Goal: Use online tool/utility: Utilize a website feature to perform a specific function

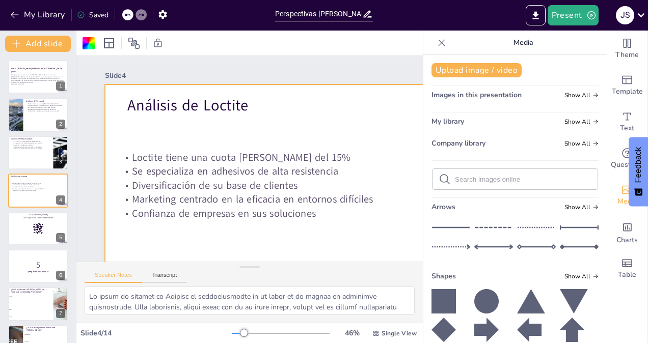
checkbox input "true"
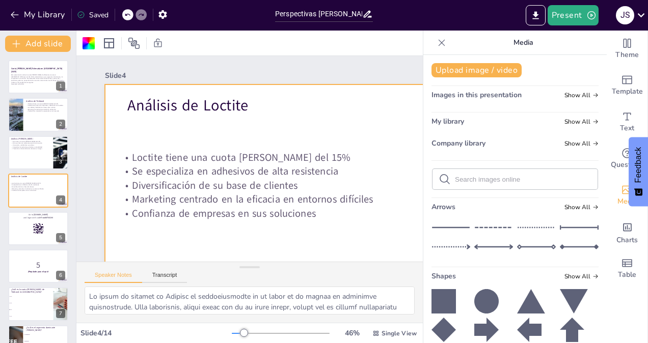
checkbox input "true"
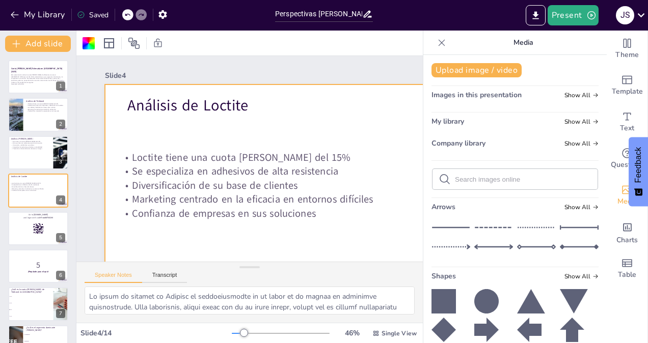
checkbox input "true"
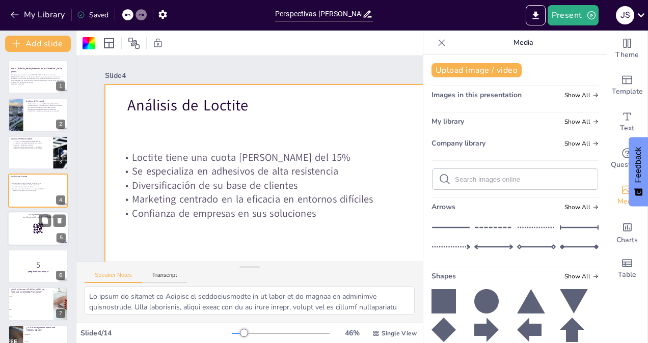
checkbox input "true"
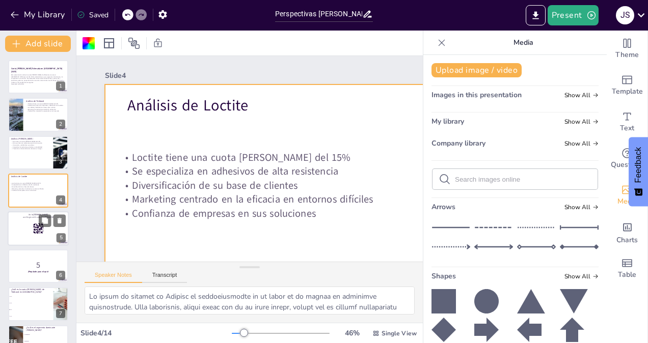
checkbox input "true"
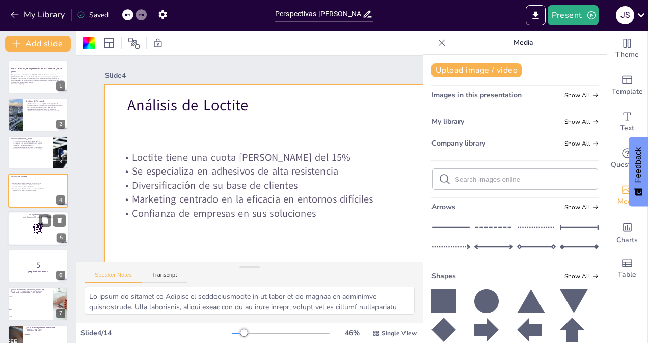
checkbox input "true"
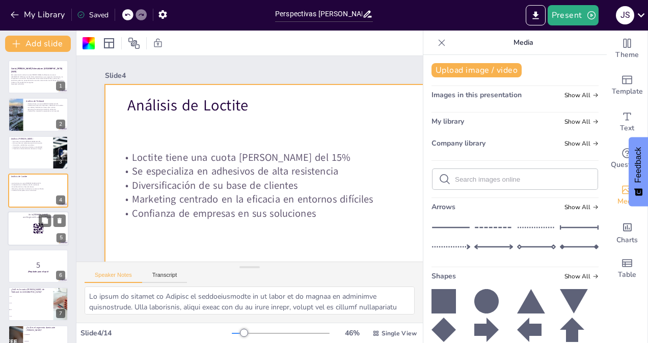
checkbox input "true"
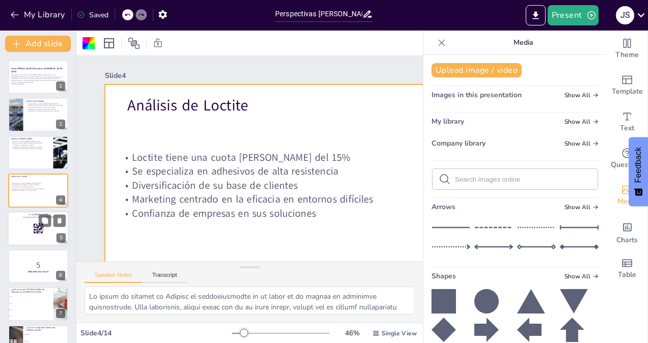
checkbox input "true"
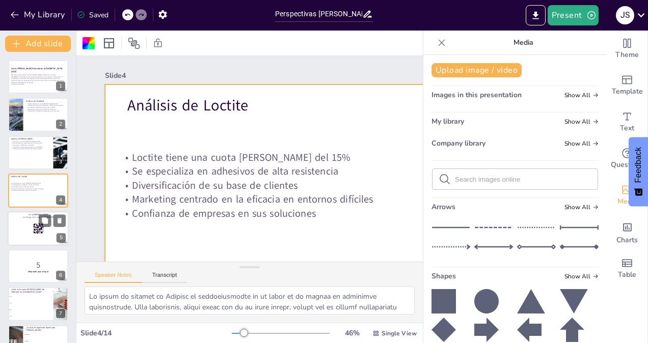
checkbox input "true"
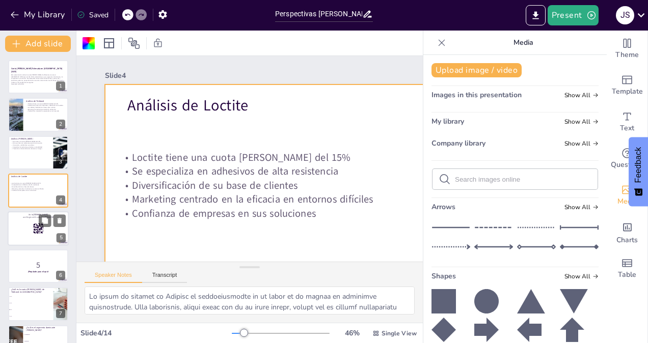
checkbox input "true"
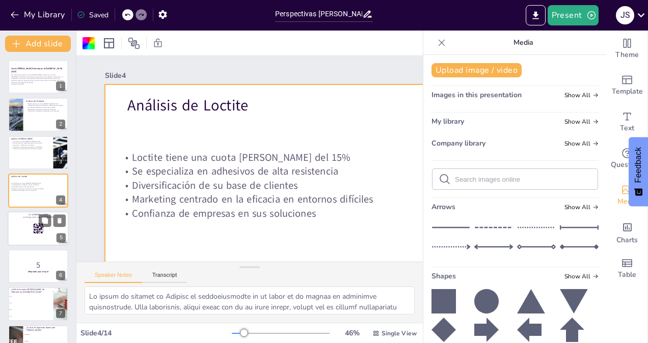
checkbox input "true"
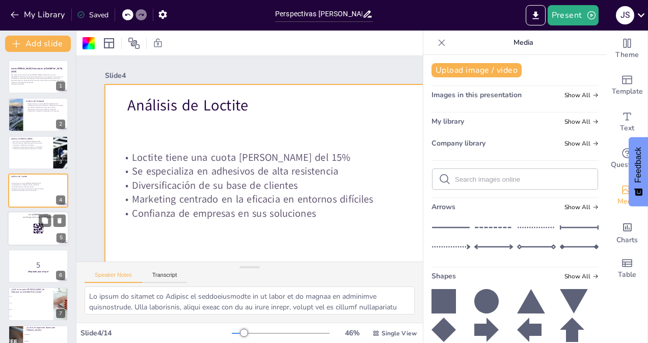
click at [28, 229] on div at bounding box center [38, 228] width 61 height 35
checkbox input "true"
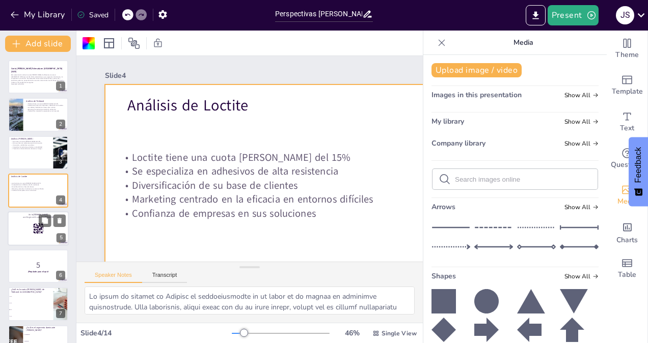
checkbox input "true"
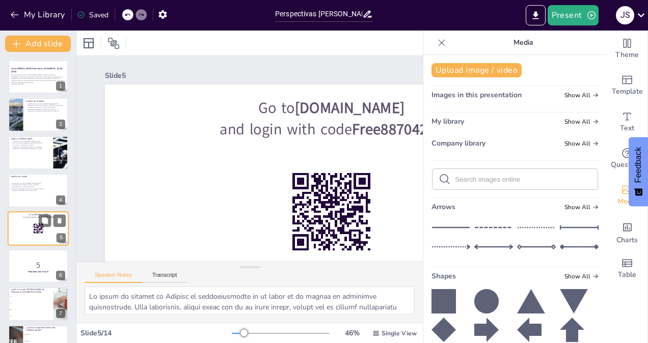
scroll to position [31, 0]
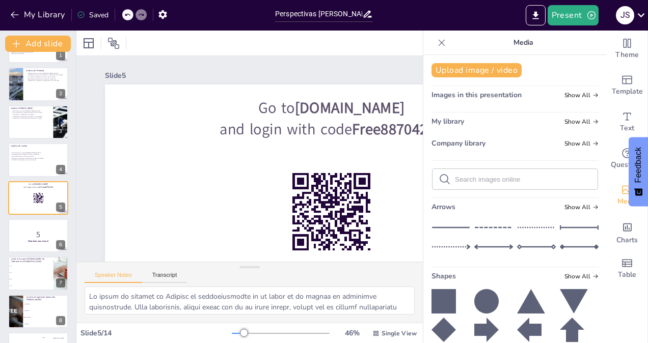
checkbox input "true"
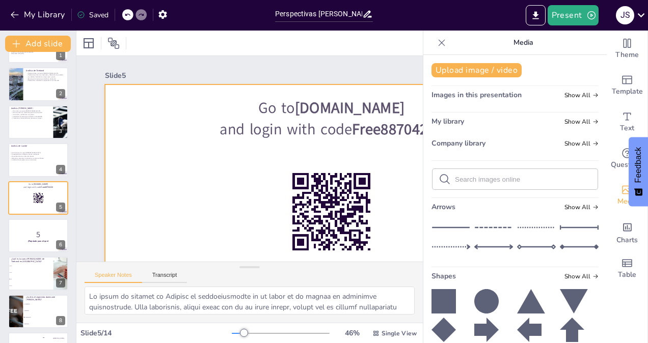
checkbox input "true"
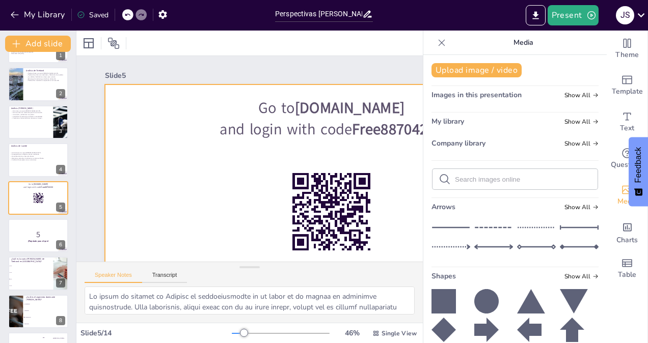
checkbox input "true"
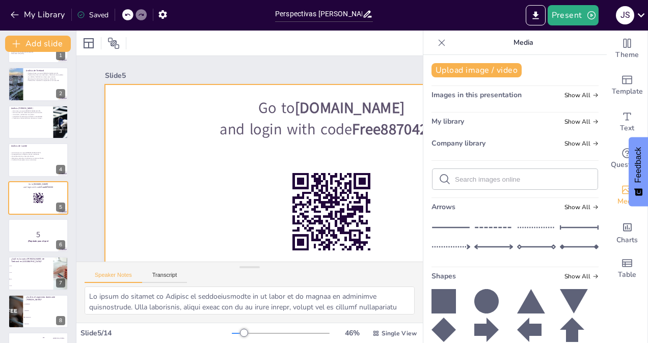
checkbox input "true"
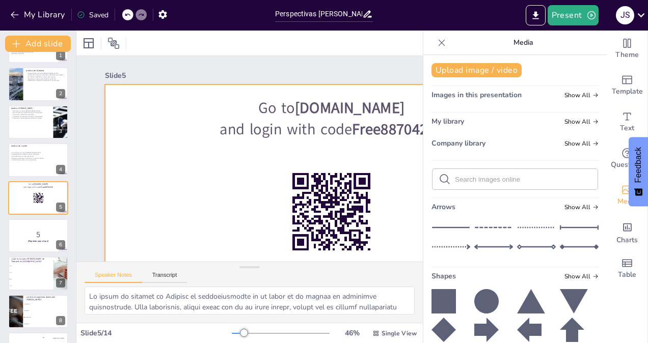
checkbox input "true"
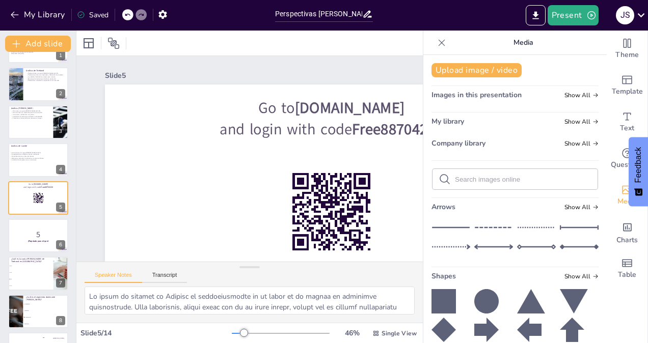
checkbox input "true"
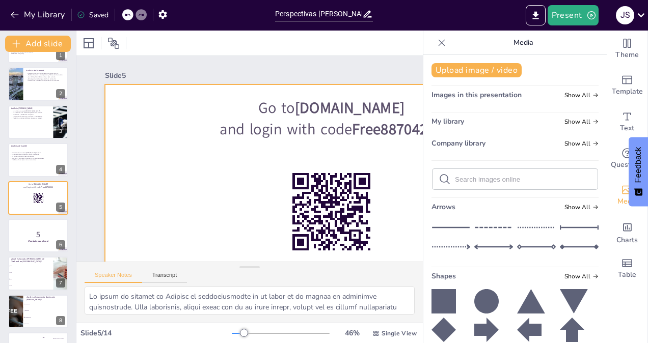
checkbox input "true"
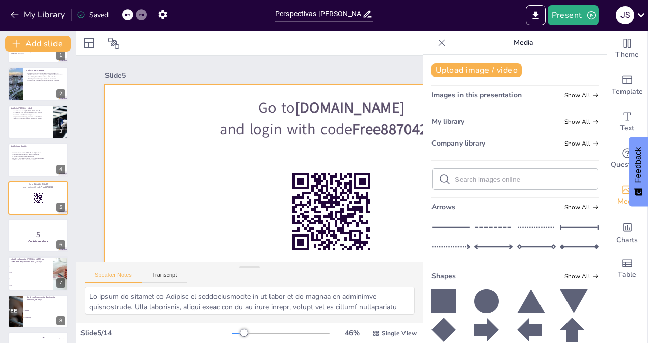
checkbox input "true"
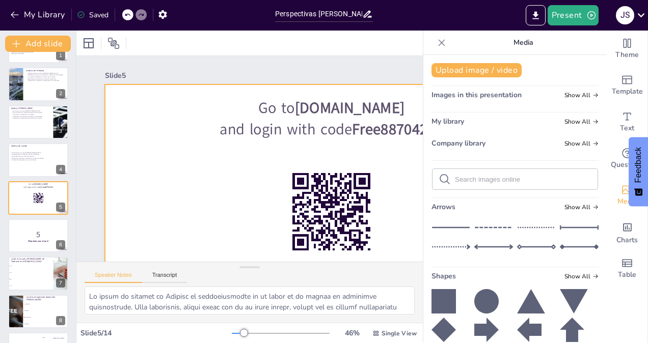
checkbox input "true"
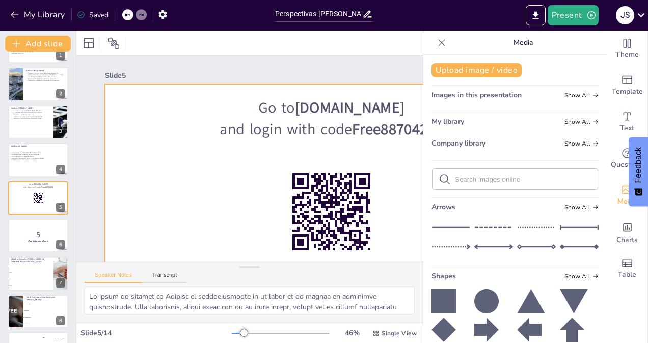
checkbox input "true"
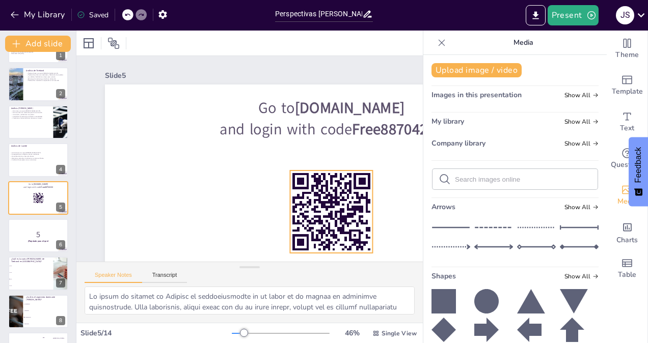
checkbox input "true"
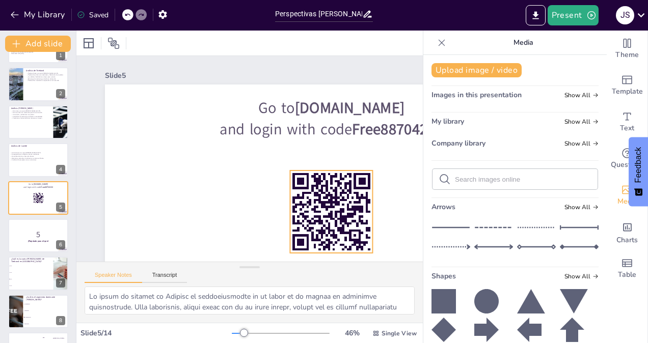
checkbox input "true"
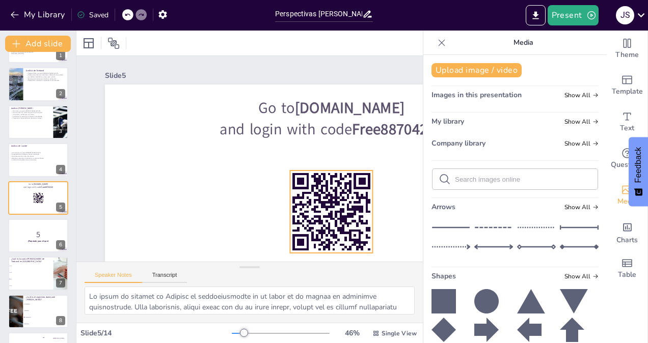
checkbox input "true"
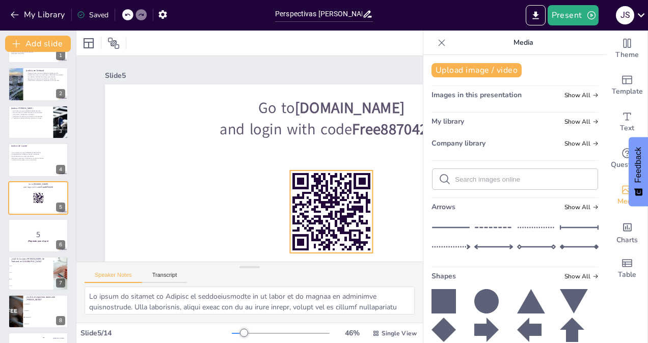
checkbox input "true"
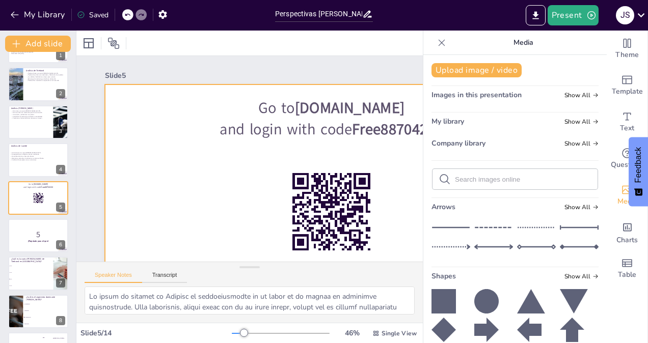
checkbox input "true"
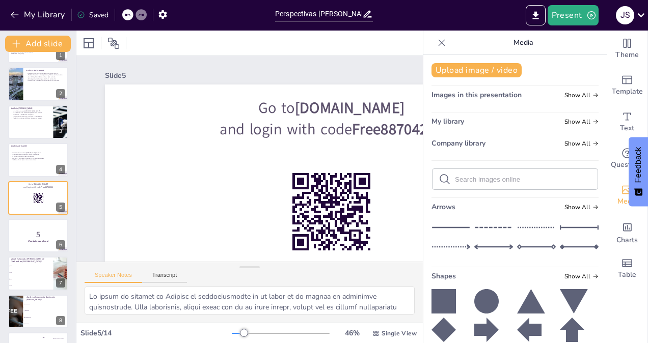
checkbox input "true"
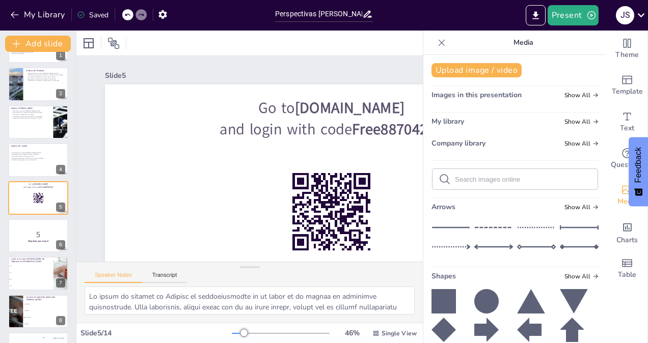
checkbox input "true"
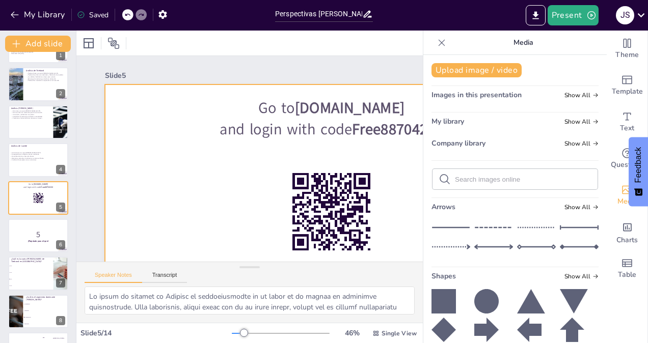
checkbox input "true"
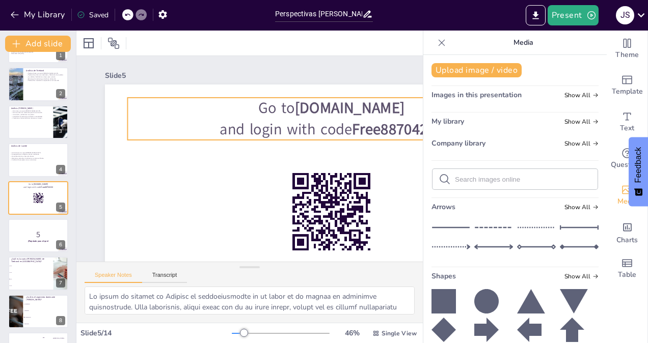
checkbox input "true"
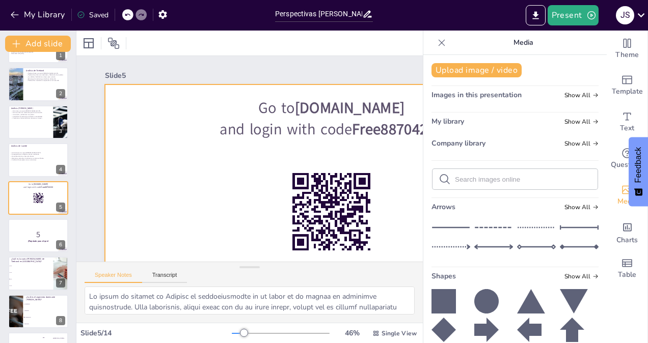
checkbox input "true"
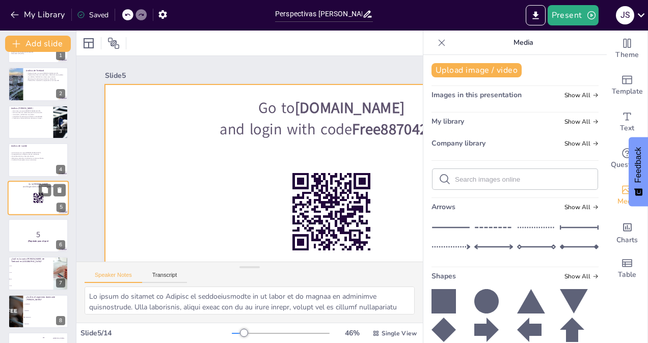
checkbox input "true"
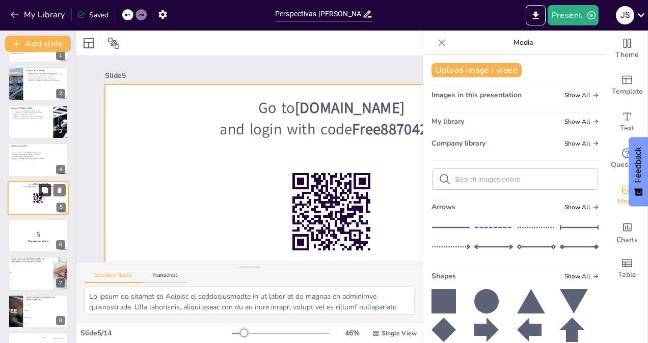
checkbox input "true"
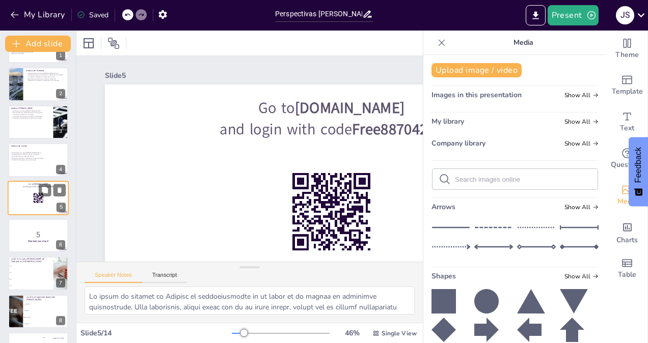
checkbox input "true"
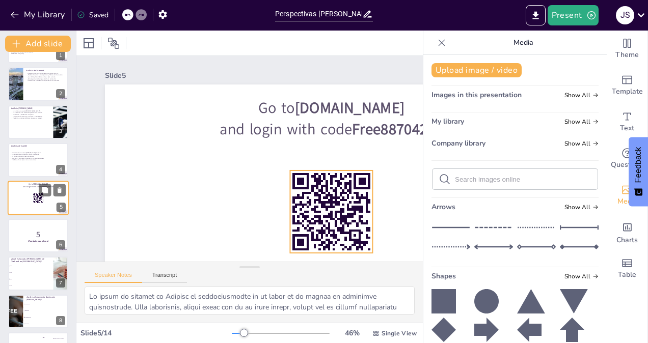
checkbox input "true"
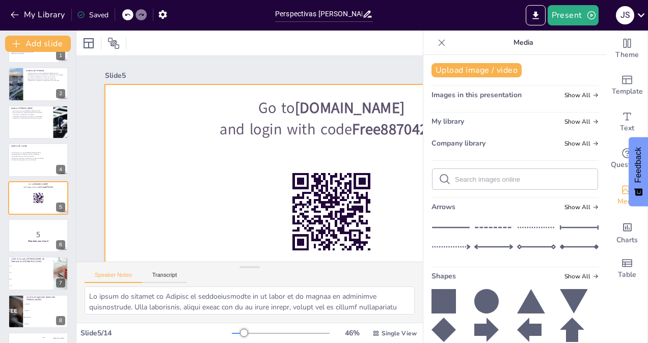
checkbox input "true"
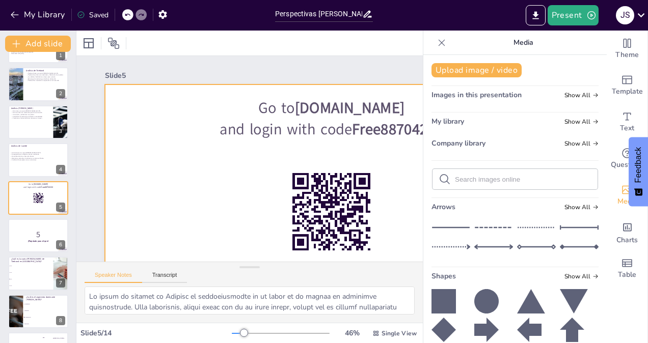
drag, startPoint x: 21, startPoint y: 207, endPoint x: 88, endPoint y: 213, distance: 67.5
click at [88, 213] on div "Slide 1 Cuota [PERSON_NAME] Estimada en [GEOGRAPHIC_DATA] (2025) Este presentac…" at bounding box center [331, 197] width 510 height 283
checkbox input "true"
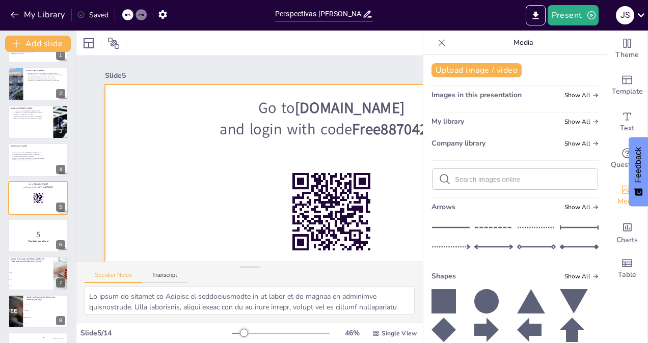
checkbox input "true"
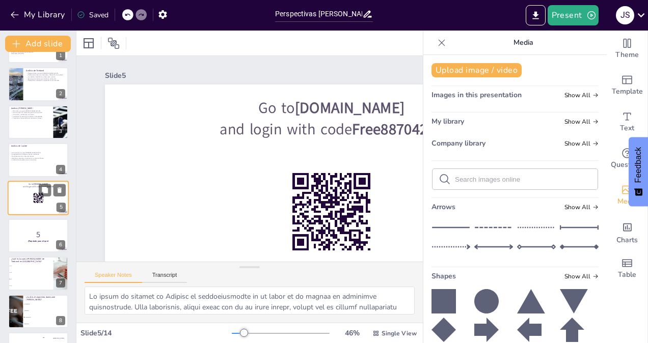
checkbox input "true"
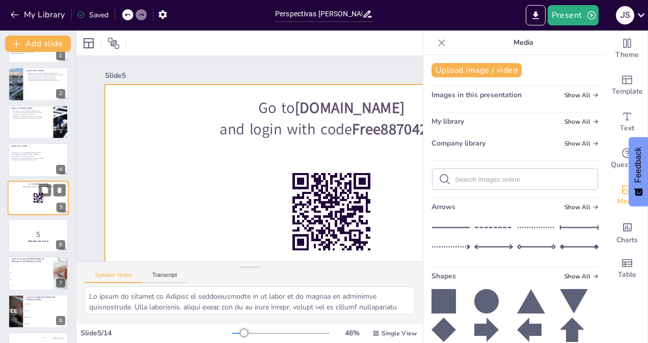
checkbox input "true"
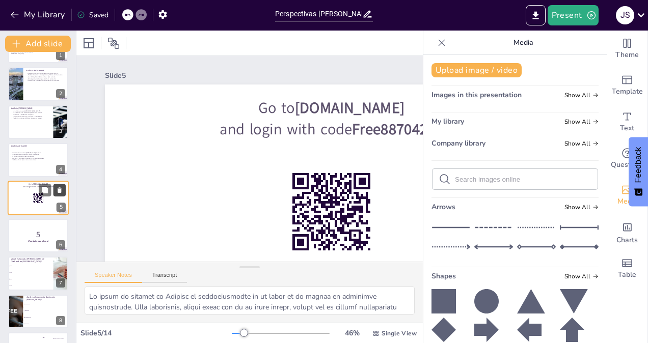
click at [63, 193] on button at bounding box center [60, 190] width 12 height 12
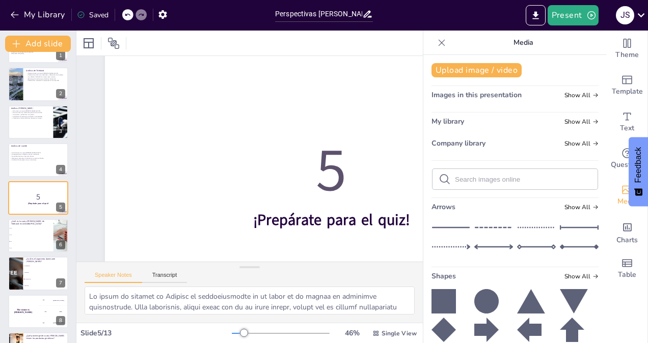
scroll to position [40, 0]
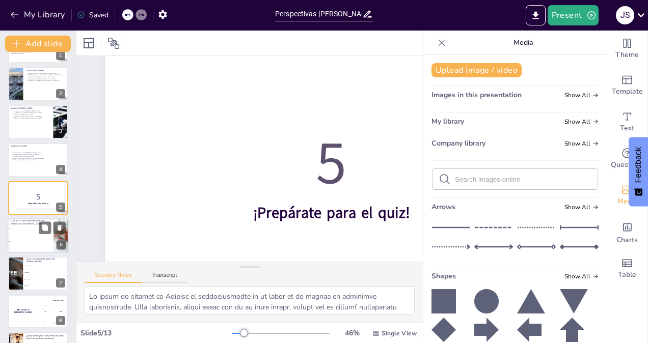
click at [30, 237] on li "15%" at bounding box center [31, 235] width 46 height 7
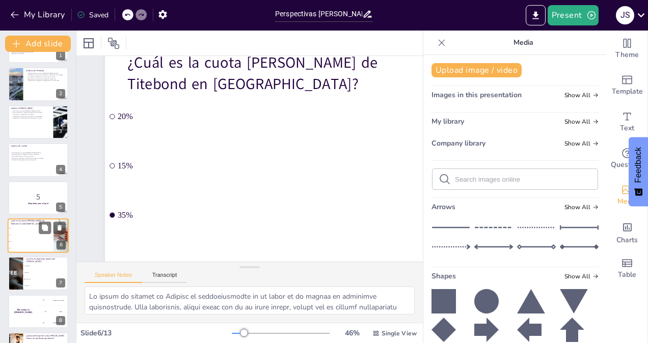
scroll to position [0, 0]
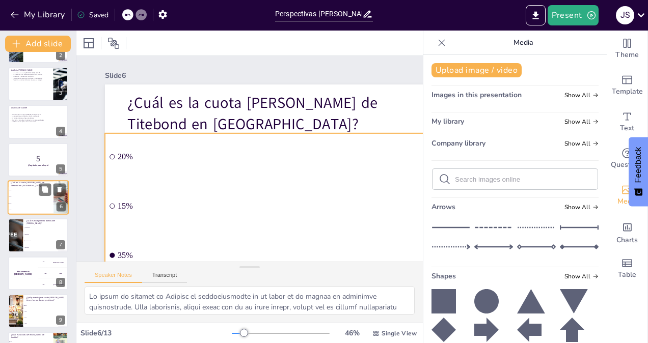
click at [39, 199] on li "15%" at bounding box center [31, 197] width 46 height 7
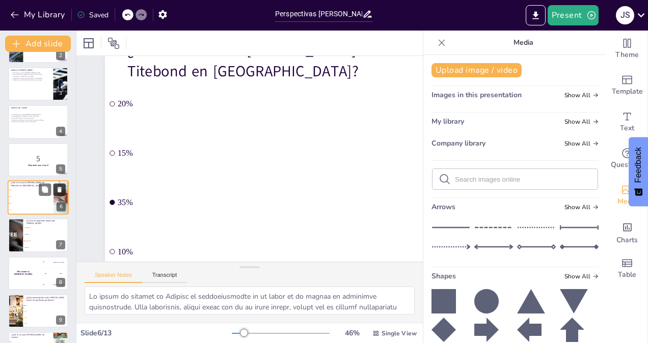
click at [61, 189] on icon at bounding box center [60, 190] width 4 height 6
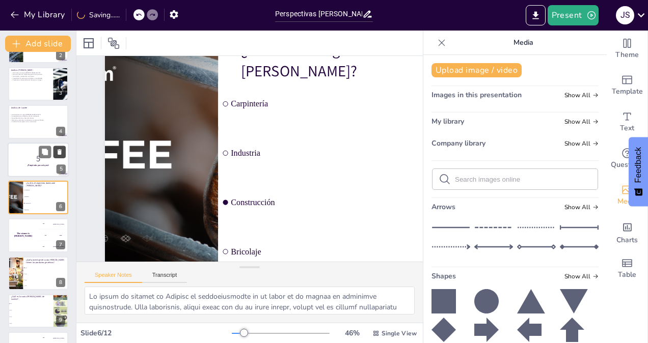
click at [60, 152] on icon at bounding box center [60, 152] width 4 height 6
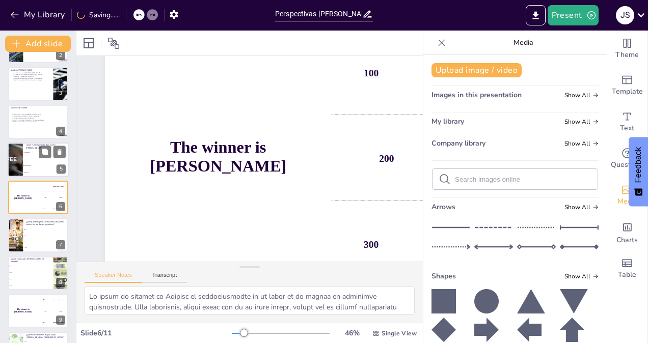
click at [39, 168] on li "Construcción" at bounding box center [46, 166] width 46 height 7
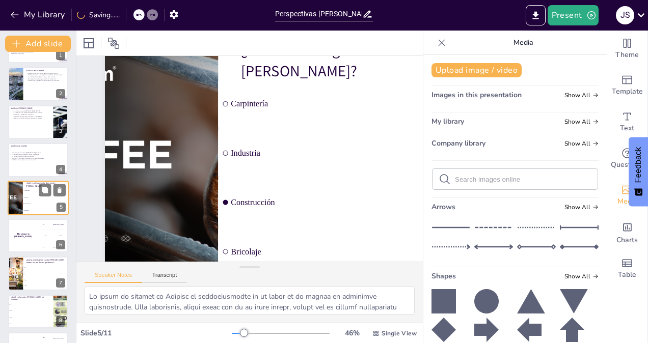
scroll to position [0, 0]
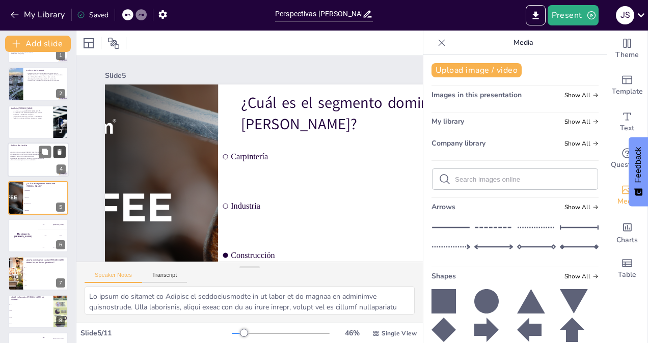
click at [62, 152] on icon at bounding box center [59, 152] width 7 height 7
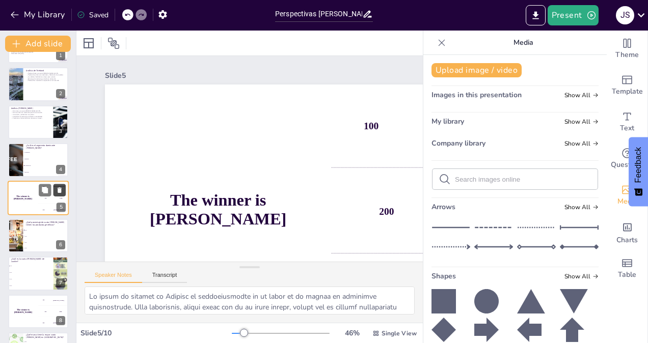
click at [61, 188] on icon at bounding box center [60, 191] width 4 height 6
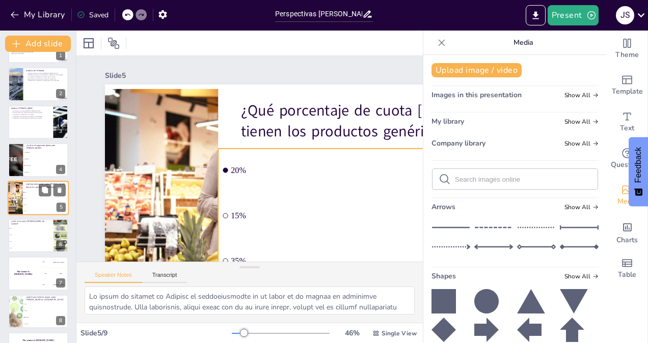
click at [31, 202] on li "35%" at bounding box center [46, 205] width 46 height 6
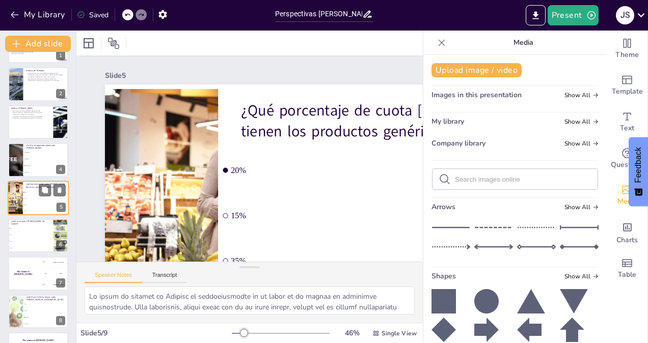
scroll to position [53, 0]
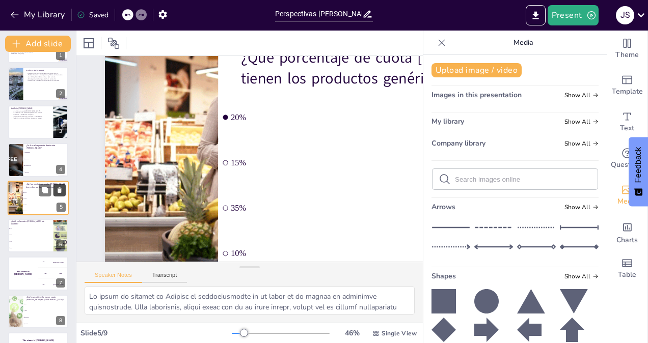
click at [61, 188] on icon at bounding box center [60, 191] width 4 height 6
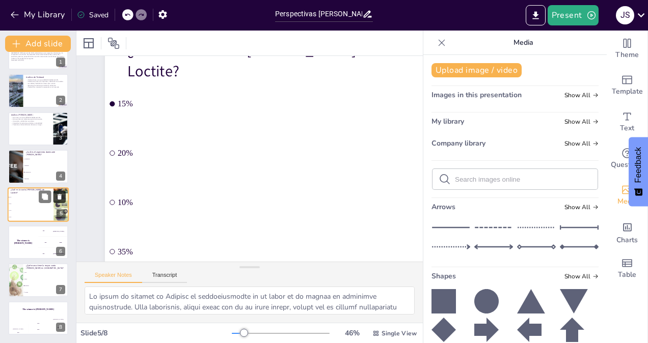
scroll to position [24, 0]
click at [38, 171] on li "Construcción" at bounding box center [46, 173] width 46 height 7
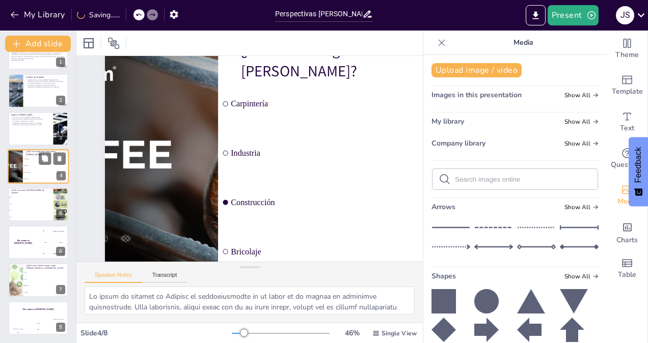
scroll to position [0, 0]
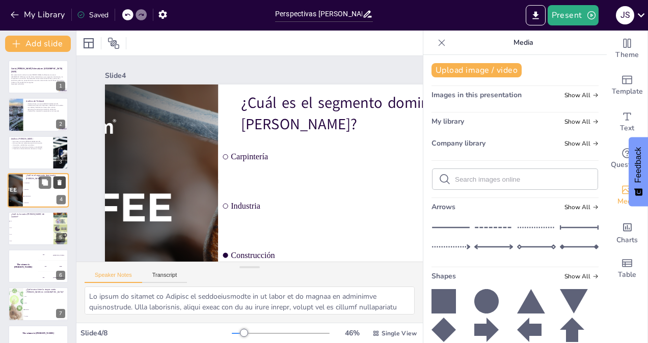
click at [59, 185] on icon at bounding box center [59, 182] width 7 height 7
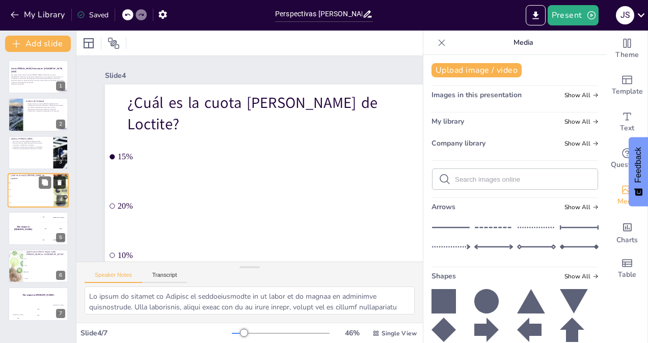
click at [61, 183] on icon at bounding box center [59, 182] width 7 height 7
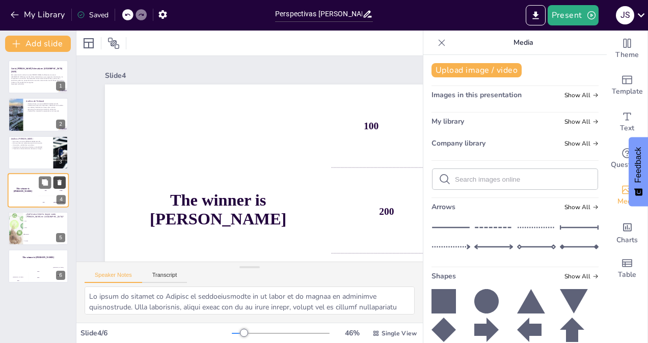
click at [61, 183] on icon at bounding box center [59, 182] width 7 height 7
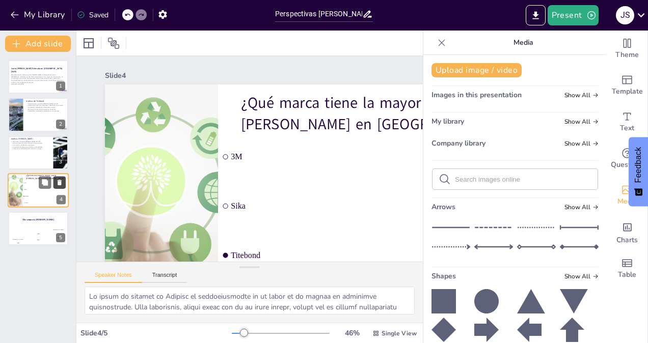
click at [61, 183] on icon at bounding box center [59, 182] width 7 height 7
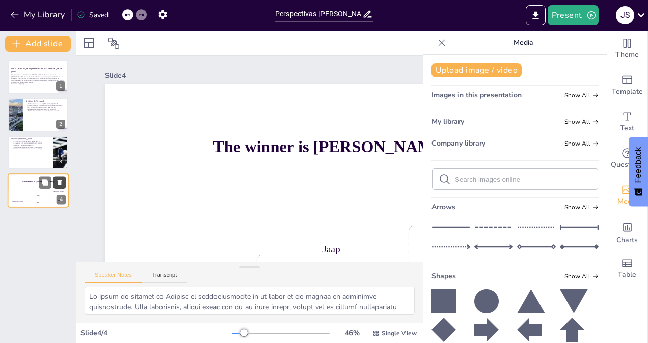
scroll to position [53, 0]
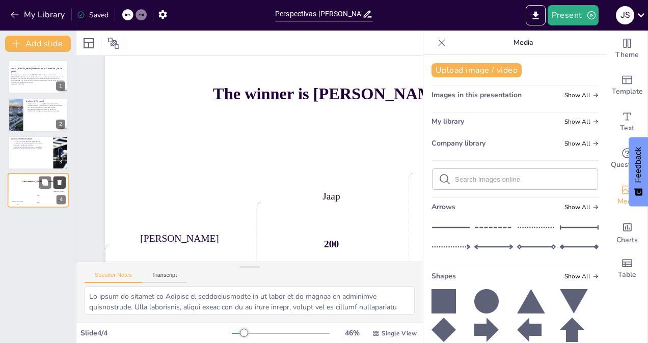
click at [61, 183] on icon at bounding box center [59, 182] width 7 height 7
